Goal: Book appointment/travel/reservation

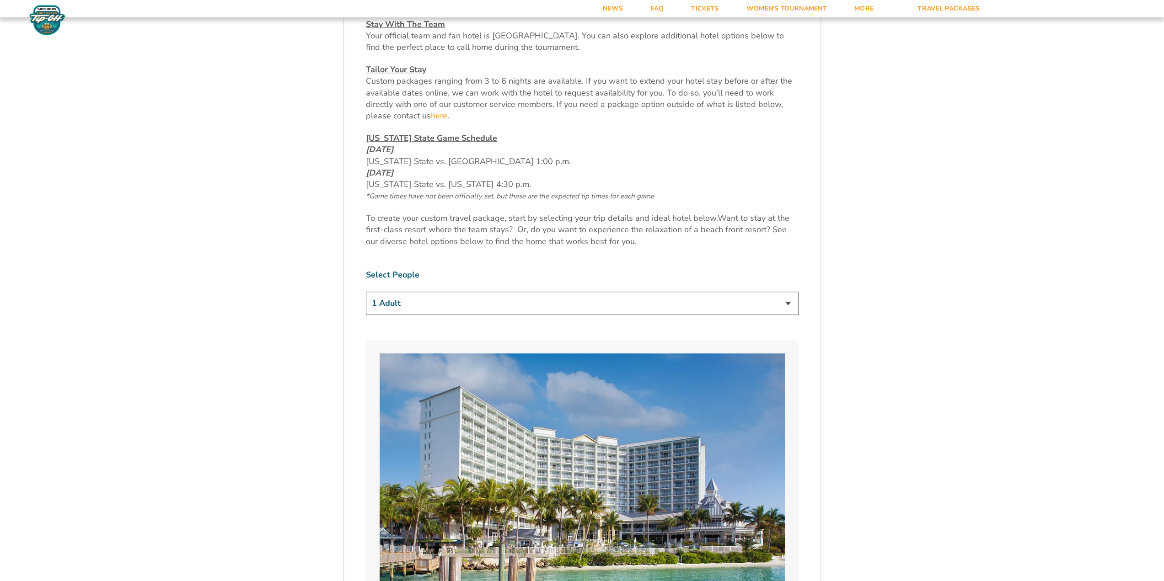
scroll to position [503, 0]
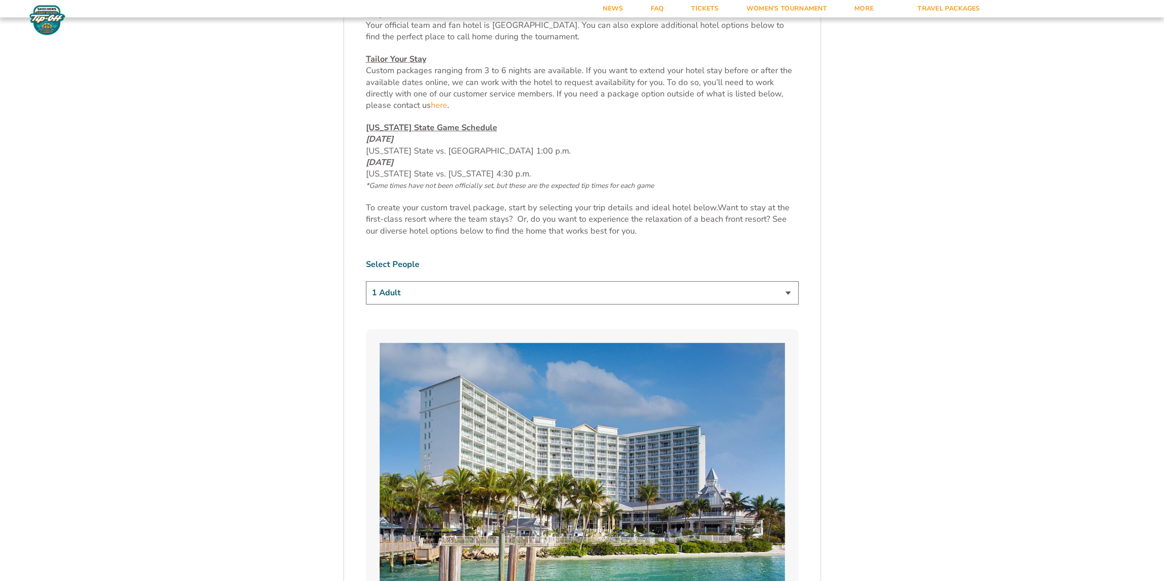
click at [620, 291] on select "1 Adult 2 Adults 3 Adults 4 Adults 2 Adults + 1 Child 2 Adults + 2 Children 2 A…" at bounding box center [582, 292] width 433 height 23
click at [366, 281] on select "1 Adult 2 Adults 3 Adults 4 Adults 2 Adults + 1 Child 2 Adults + 2 Children 2 A…" at bounding box center [582, 292] width 433 height 23
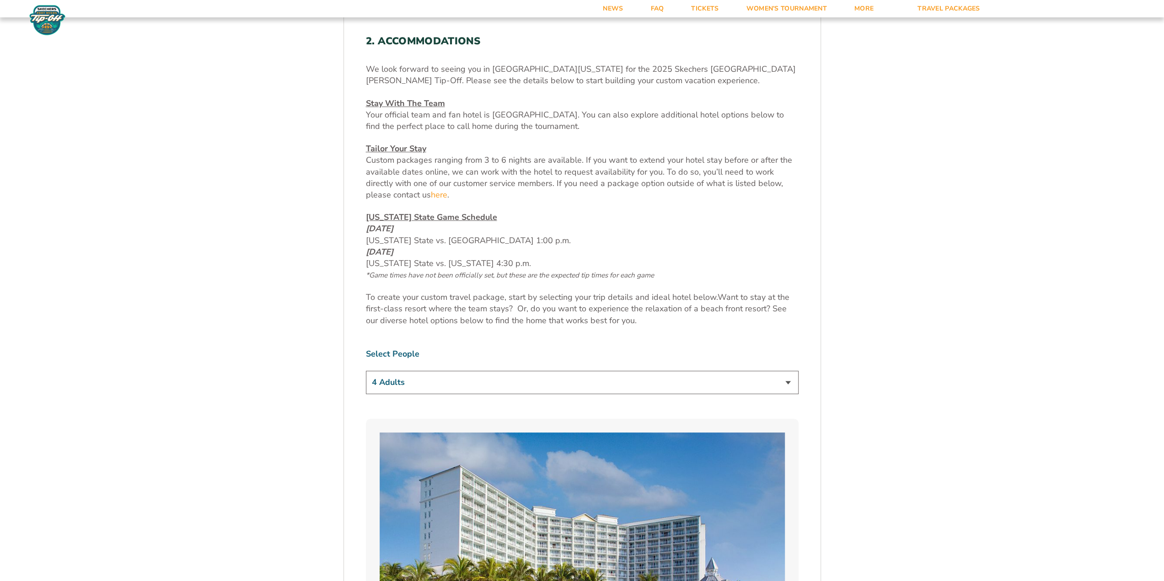
scroll to position [457, 0]
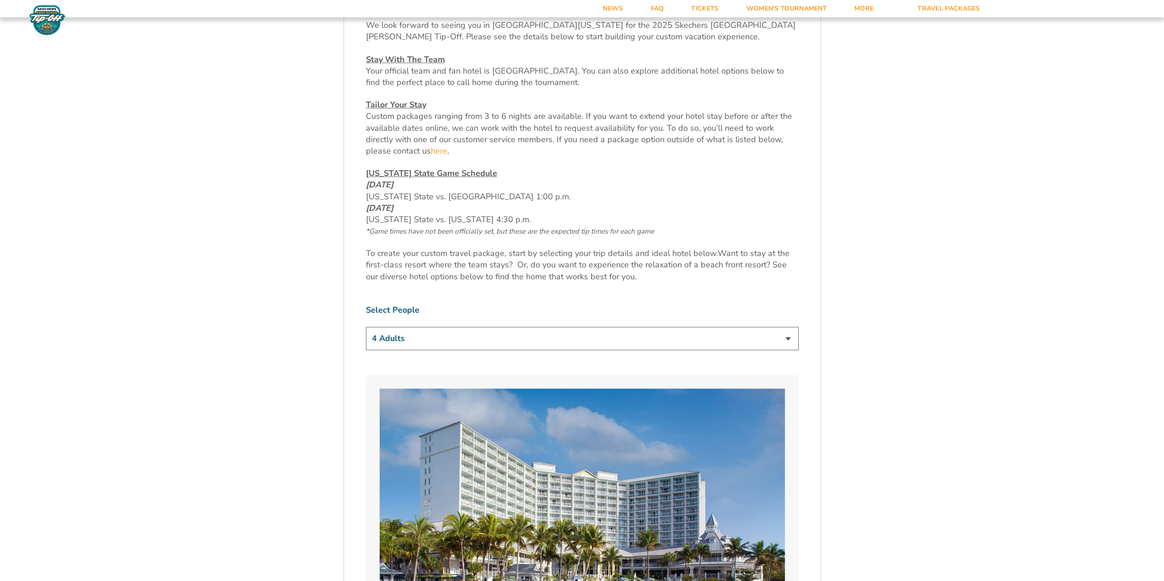
click at [691, 343] on select "1 Adult 2 Adults 3 Adults 4 Adults 2 Adults + 1 Child 2 Adults + 2 Children 2 A…" at bounding box center [582, 338] width 433 height 23
select select "1 Adult"
click at [366, 327] on select "1 Adult 2 Adults 3 Adults 4 Adults 2 Adults + 1 Child 2 Adults + 2 Children 2 A…" at bounding box center [582, 338] width 433 height 23
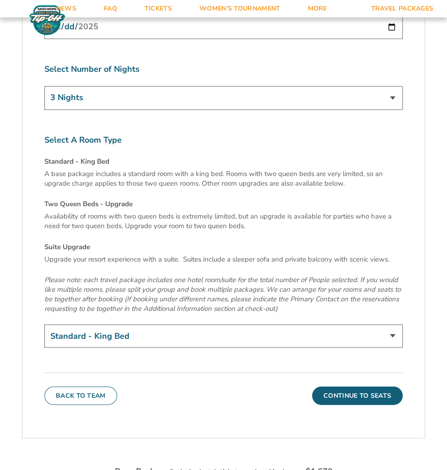
scroll to position [3115, 0]
click at [168, 324] on select "Standard - King Bed Two Queen Beds - Upgrade (+$15 per night) Suite Upgrade (+$…" at bounding box center [223, 335] width 358 height 23
click at [44, 324] on select "Standard - King Bed Two Queen Beds - Upgrade (+$15 per night) Suite Upgrade (+$…" at bounding box center [223, 335] width 358 height 23
click at [216, 324] on select "Standard - King Bed Two Queen Beds - Upgrade (+$15 per night) Suite Upgrade (+$…" at bounding box center [223, 335] width 358 height 23
click at [44, 324] on select "Standard - King Bed Two Queen Beds - Upgrade (+$15 per night) Suite Upgrade (+$…" at bounding box center [223, 335] width 358 height 23
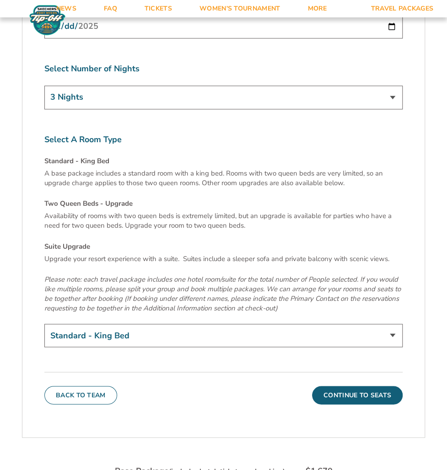
click at [304, 324] on select "Standard - King Bed Two Queen Beds - Upgrade (+$15 per night) Suite Upgrade (+$…" at bounding box center [223, 335] width 358 height 23
click at [44, 324] on select "Standard - King Bed Two Queen Beds - Upgrade (+$15 per night) Suite Upgrade (+$…" at bounding box center [223, 335] width 358 height 23
click at [386, 324] on select "Standard - King Bed Two Queen Beds - Upgrade (+$15 per night) Suite Upgrade (+$…" at bounding box center [223, 335] width 358 height 23
select select "Suite Upgrade"
click at [44, 324] on select "Standard - King Bed Two Queen Beds - Upgrade (+$15 per night) Suite Upgrade (+$…" at bounding box center [223, 335] width 358 height 23
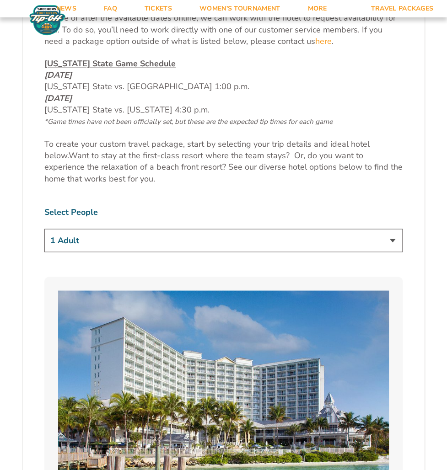
scroll to position [549, 0]
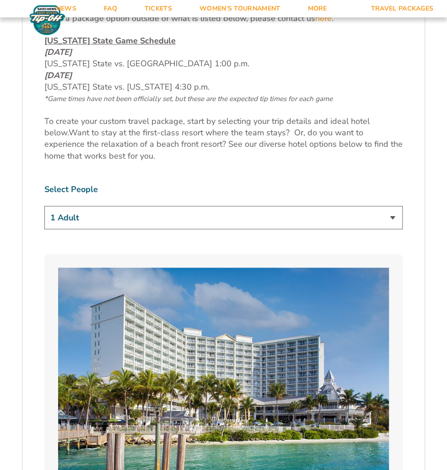
click at [199, 206] on select "1 Adult 2 Adults 3 Adults 4 Adults 2 Adults + 1 Child 2 Adults + 2 Children 2 A…" at bounding box center [223, 217] width 358 height 23
select select "2 Adults"
click at [44, 206] on select "1 Adult 2 Adults 3 Adults 4 Adults 2 Adults + 1 Child 2 Adults + 2 Children 2 A…" at bounding box center [223, 217] width 358 height 23
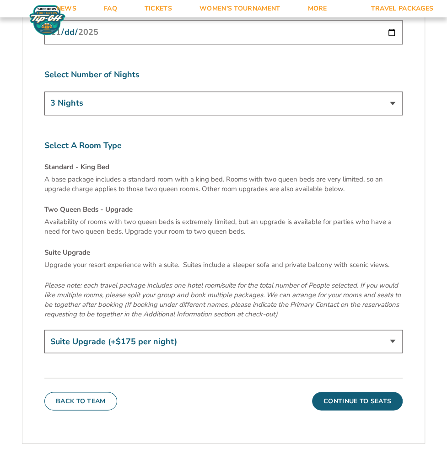
scroll to position [3111, 0]
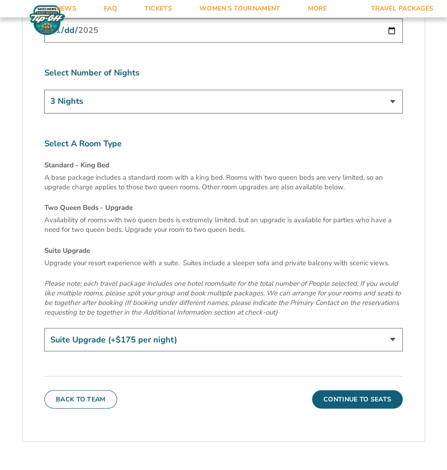
click at [247, 328] on select "Standard - King Bed Two Queen Beds - Upgrade (+$15 per night) Suite Upgrade (+$…" at bounding box center [223, 339] width 358 height 23
click at [44, 328] on select "Standard - King Bed Two Queen Beds - Upgrade (+$15 per night) Suite Upgrade (+$…" at bounding box center [223, 339] width 358 height 23
click at [186, 328] on select "Standard - King Bed Two Queen Beds - Upgrade (+$15 per night) Suite Upgrade (+$…" at bounding box center [223, 339] width 358 height 23
click at [44, 328] on select "Standard - King Bed Two Queen Beds - Upgrade (+$15 per night) Suite Upgrade (+$…" at bounding box center [223, 339] width 358 height 23
click at [225, 328] on select "Standard - King Bed Two Queen Beds - Upgrade (+$15 per night) Suite Upgrade (+$…" at bounding box center [223, 339] width 358 height 23
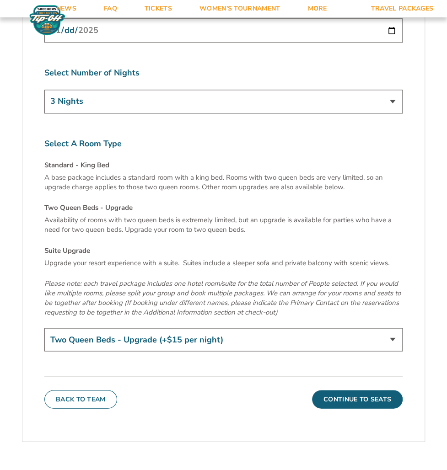
select select "Suite Upgrade"
click at [44, 328] on select "Standard - King Bed Two Queen Beds - Upgrade (+$15 per night) Suite Upgrade (+$…" at bounding box center [223, 339] width 358 height 23
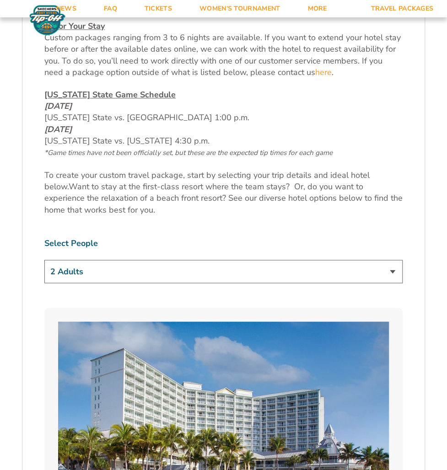
scroll to position [500, 0]
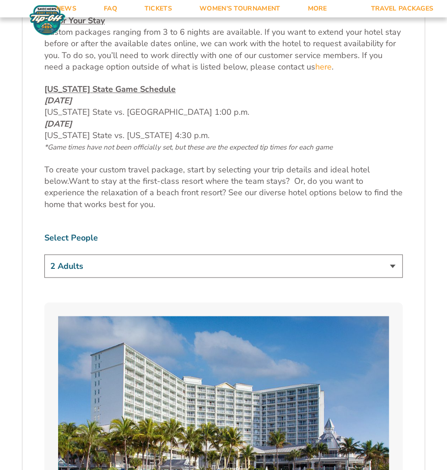
click at [164, 254] on select "1 Adult 2 Adults 3 Adults 4 Adults 2 Adults + 1 Child 2 Adults + 2 Children 2 A…" at bounding box center [223, 265] width 358 height 23
select select "3 Adults"
click at [44, 254] on select "1 Adult 2 Adults 3 Adults 4 Adults 2 Adults + 1 Child 2 Adults + 2 Children 2 A…" at bounding box center [223, 265] width 358 height 23
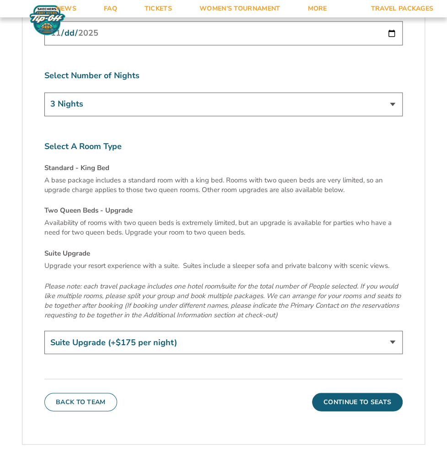
scroll to position [3154, 0]
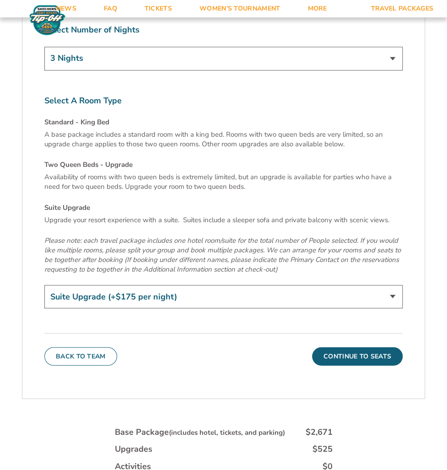
click at [227, 285] on select "Standard - King Bed Two Queen Beds - Upgrade (+$15 per night) Suite Upgrade (+$…" at bounding box center [223, 296] width 358 height 23
click at [44, 285] on select "Standard - King Bed Two Queen Beds - Upgrade (+$15 per night) Suite Upgrade (+$…" at bounding box center [223, 296] width 358 height 23
click at [290, 285] on select "Standard - King Bed Two Queen Beds - Upgrade (+$15 per night) Suite Upgrade (+$…" at bounding box center [223, 296] width 358 height 23
click at [44, 285] on select "Standard - King Bed Two Queen Beds - Upgrade (+$15 per night) Suite Upgrade (+$…" at bounding box center [223, 296] width 358 height 23
click at [296, 285] on select "Standard - King Bed Two Queen Beds - Upgrade (+$15 per night) Suite Upgrade (+$…" at bounding box center [223, 296] width 358 height 23
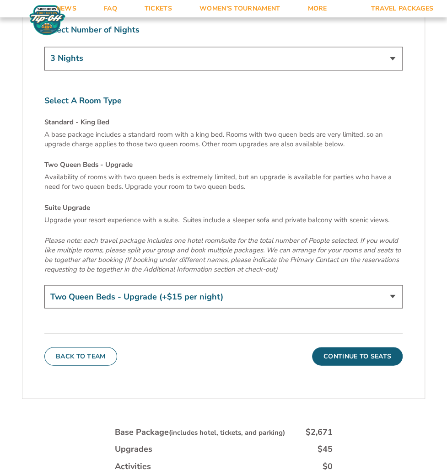
select select "Suite Upgrade"
click at [44, 285] on select "Standard - King Bed Two Queen Beds - Upgrade (+$15 per night) Suite Upgrade (+$…" at bounding box center [223, 296] width 358 height 23
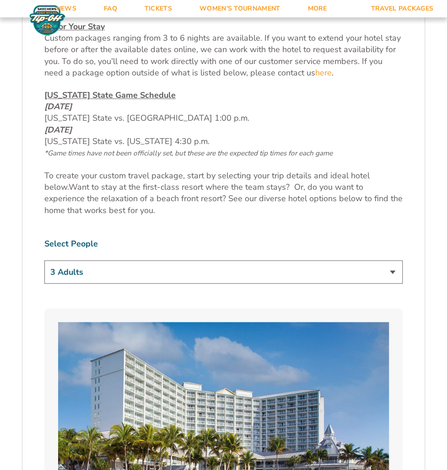
scroll to position [495, 0]
click at [238, 261] on select "1 Adult 2 Adults 3 Adults 4 Adults 2 Adults + 1 Child 2 Adults + 2 Children 2 A…" at bounding box center [223, 271] width 358 height 23
select select "4 Adults"
click at [44, 260] on select "1 Adult 2 Adults 3 Adults 4 Adults 2 Adults + 1 Child 2 Adults + 2 Children 2 A…" at bounding box center [223, 271] width 358 height 23
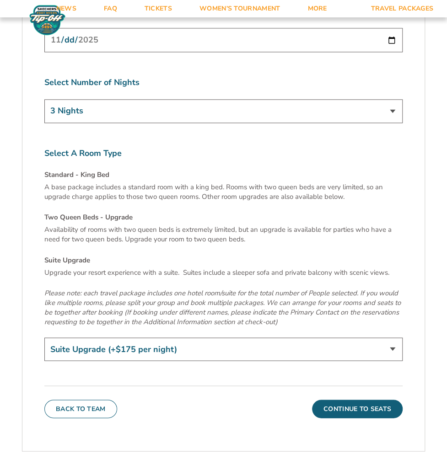
scroll to position [3103, 0]
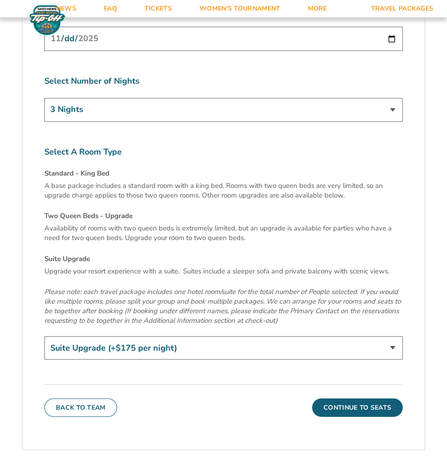
click at [259, 336] on select "Standard - King Bed Two Queen Beds - Upgrade (+$15 per night) Suite Upgrade (+$…" at bounding box center [223, 347] width 358 height 23
select select "Standard - King Bed"
click at [44, 336] on select "Standard - King Bed Two Queen Beds - Upgrade (+$15 per night) Suite Upgrade (+$…" at bounding box center [223, 347] width 358 height 23
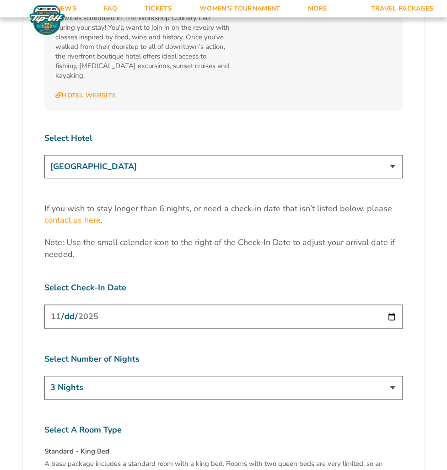
scroll to position [2828, 0]
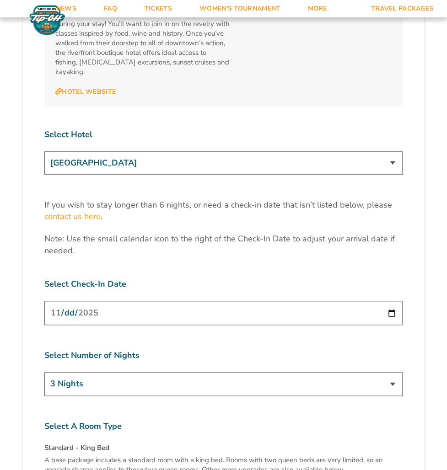
click at [359, 301] on input "[DATE]" at bounding box center [223, 313] width 358 height 24
click at [393, 301] on input "[DATE]" at bounding box center [223, 313] width 358 height 24
type input "[DATE]"
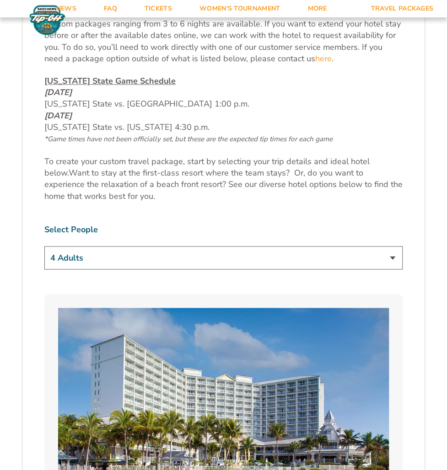
scroll to position [578, 0]
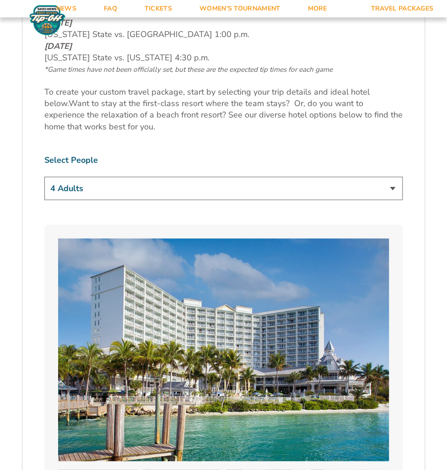
click at [207, 181] on select "1 Adult 2 Adults 3 Adults 4 Adults 2 Adults + 1 Child 2 Adults + 2 Children 2 A…" at bounding box center [223, 188] width 358 height 23
click at [44, 177] on select "1 Adult 2 Adults 3 Adults 4 Adults 2 Adults + 1 Child 2 Adults + 2 Children 2 A…" at bounding box center [223, 188] width 358 height 23
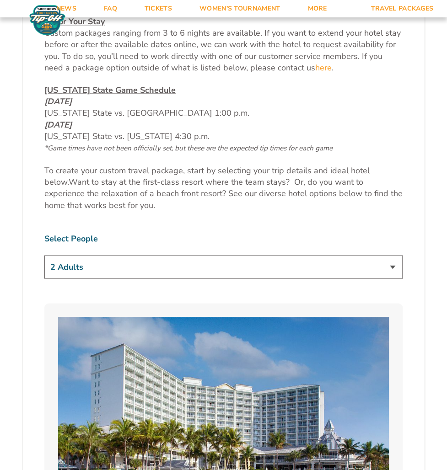
scroll to position [505, 0]
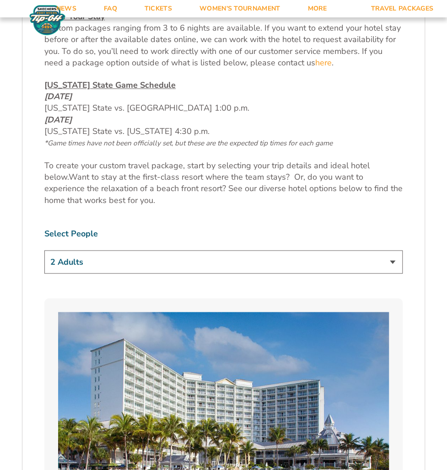
click at [210, 250] on select "1 Adult 2 Adults 3 Adults 4 Adults 2 Adults + 1 Child 2 Adults + 2 Children 2 A…" at bounding box center [223, 261] width 358 height 23
select select "4 Adults"
click at [44, 250] on select "1 Adult 2 Adults 3 Adults 4 Adults 2 Adults + 1 Child 2 Adults + 2 Children 2 A…" at bounding box center [223, 261] width 358 height 23
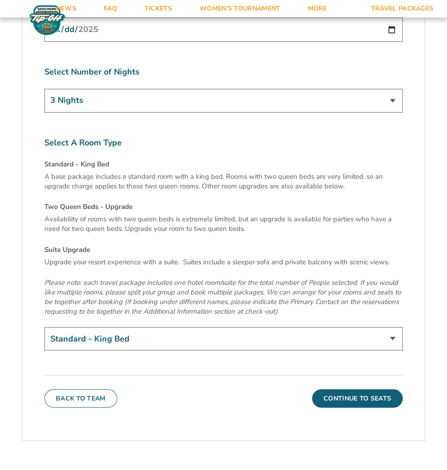
scroll to position [3112, 0]
click at [221, 327] on select "Standard - King Bed Two Queen Beds - Upgrade (+$15 per night) Suite Upgrade (+$…" at bounding box center [223, 338] width 358 height 23
click at [44, 327] on select "Standard - King Bed Two Queen Beds - Upgrade (+$15 per night) Suite Upgrade (+$…" at bounding box center [223, 338] width 358 height 23
click at [247, 327] on select "Standard - King Bed Two Queen Beds - Upgrade (+$15 per night) Suite Upgrade (+$…" at bounding box center [223, 338] width 358 height 23
select select "Suite Upgrade"
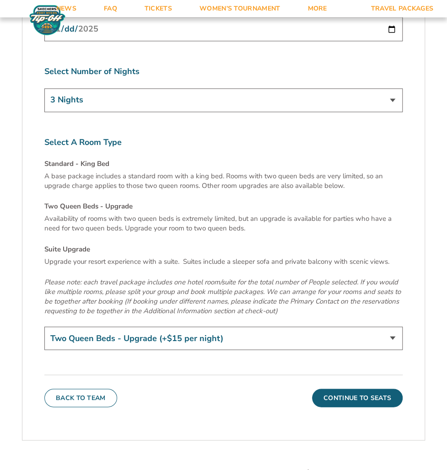
click at [44, 327] on select "Standard - King Bed Two Queen Beds - Upgrade (+$15 per night) Suite Upgrade (+$…" at bounding box center [223, 338] width 358 height 23
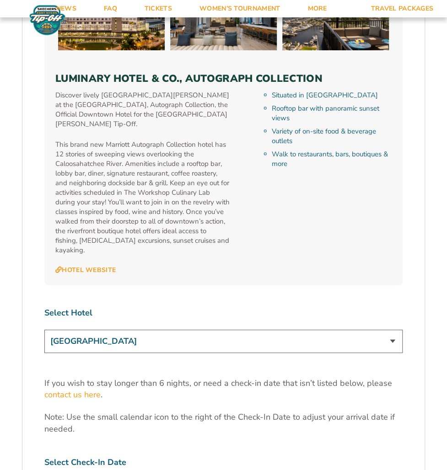
scroll to position [2653, 0]
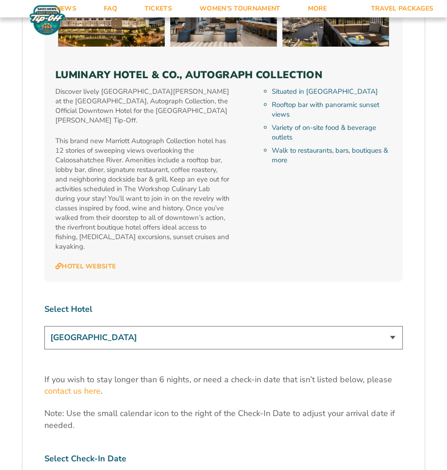
click at [320, 326] on select "[GEOGRAPHIC_DATA] [GEOGRAPHIC_DATA] [GEOGRAPHIC_DATA], Autograph Collection" at bounding box center [223, 337] width 358 height 23
select select "17487"
click at [44, 326] on select "[GEOGRAPHIC_DATA] [GEOGRAPHIC_DATA] [GEOGRAPHIC_DATA], Autograph Collection" at bounding box center [223, 337] width 358 height 23
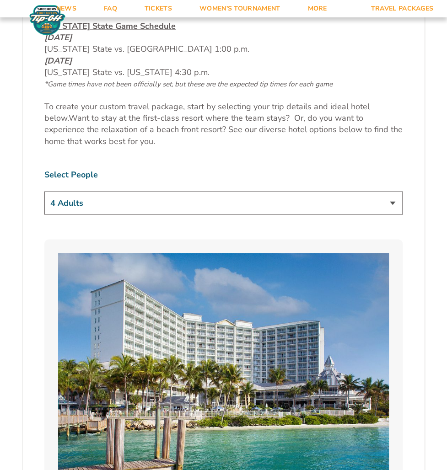
scroll to position [595, 0]
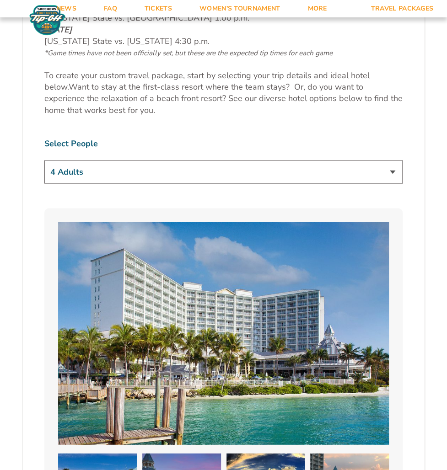
click at [190, 161] on select "1 Adult 2 Adults 3 Adults 4 Adults 2 Adults + 1 Child 2 Adults + 2 Children 2 A…" at bounding box center [223, 171] width 358 height 23
select select "1 Adult"
click at [44, 160] on select "1 Adult 2 Adults 3 Adults 4 Adults 2 Adults + 1 Child 2 Adults + 2 Children 2 A…" at bounding box center [223, 171] width 358 height 23
click at [323, 160] on select "1 Adult 2 Adults 3 Adults 4 Adults 2 Adults + 1 Child 2 Adults + 2 Children 2 A…" at bounding box center [223, 171] width 358 height 23
click at [44, 160] on select "1 Adult 2 Adults 3 Adults 4 Adults 2 Adults + 1 Child 2 Adults + 2 Children 2 A…" at bounding box center [223, 171] width 358 height 23
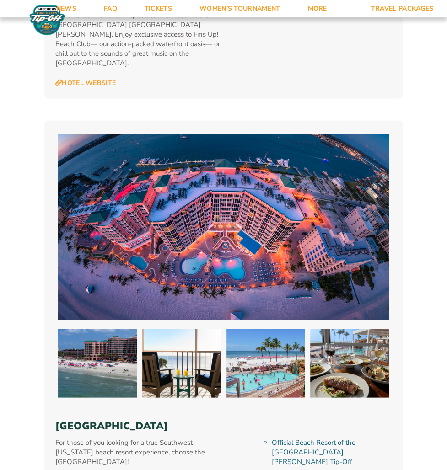
scroll to position [1784, 0]
